Goal: Use online tool/utility: Utilize a website feature to perform a specific function

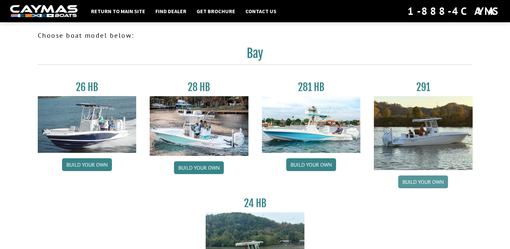
click at [429, 184] on link "Build your own" at bounding box center [423, 181] width 50 height 13
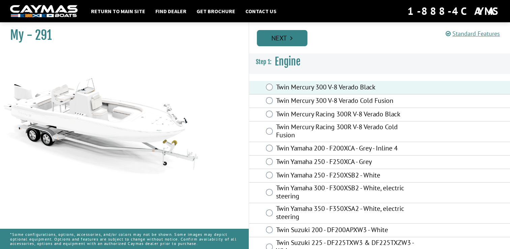
click at [287, 39] on link "Next" at bounding box center [282, 38] width 51 height 16
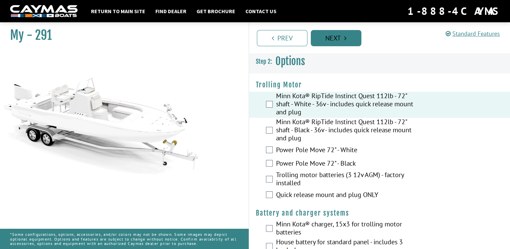
click at [339, 35] on link "Next" at bounding box center [336, 38] width 51 height 16
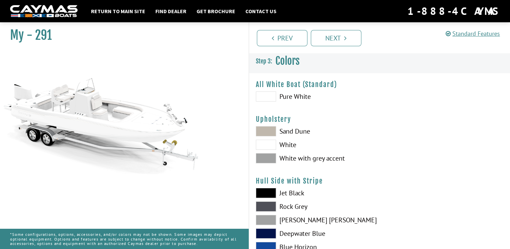
click at [268, 231] on span at bounding box center [266, 233] width 20 height 10
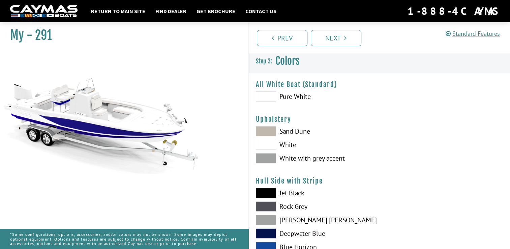
click at [266, 195] on span at bounding box center [266, 193] width 20 height 10
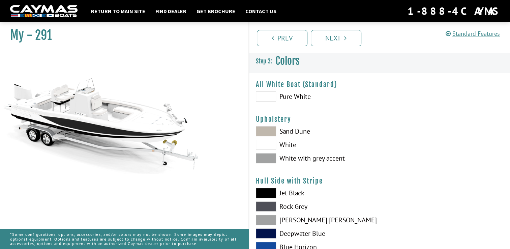
click at [266, 208] on span at bounding box center [266, 206] width 20 height 10
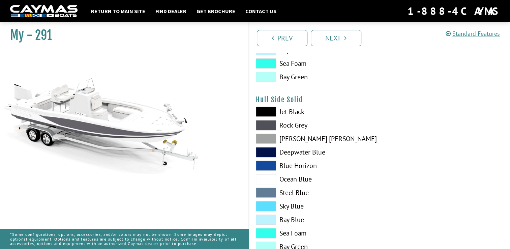
scroll to position [257, 0]
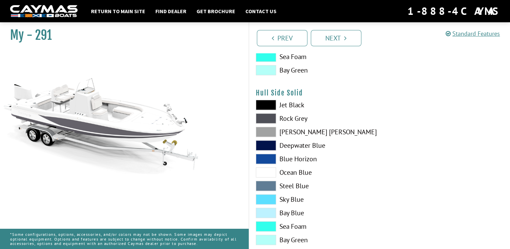
click at [268, 185] on span at bounding box center [266, 186] width 20 height 10
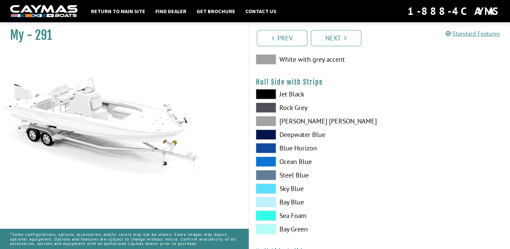
scroll to position [88, 0]
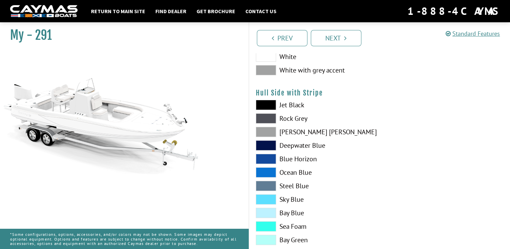
click at [264, 117] on span at bounding box center [266, 118] width 20 height 10
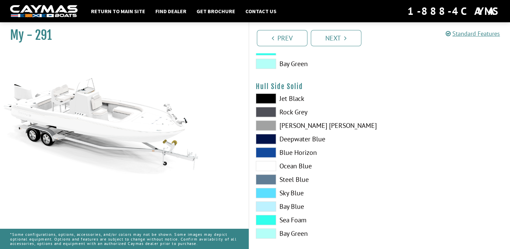
scroll to position [282, 0]
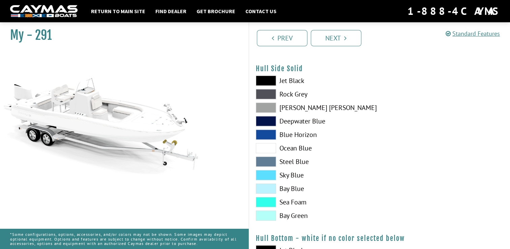
click at [264, 123] on span at bounding box center [266, 121] width 20 height 10
click at [263, 133] on span at bounding box center [266, 134] width 20 height 10
click at [266, 122] on span at bounding box center [266, 121] width 20 height 10
click at [343, 36] on link "Next" at bounding box center [336, 38] width 51 height 16
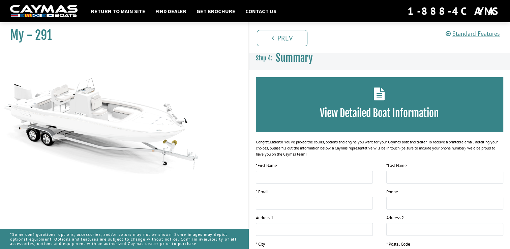
scroll to position [0, 0]
